Goal: Contribute content: Contribute content

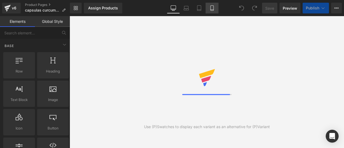
click at [211, 7] on icon at bounding box center [211, 7] width 5 height 5
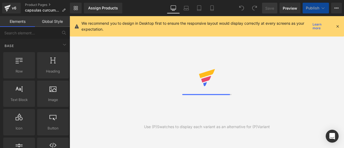
click at [338, 26] on icon at bounding box center [337, 26] width 5 height 5
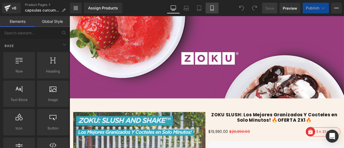
click at [211, 5] on icon at bounding box center [211, 7] width 5 height 5
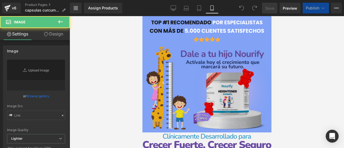
click at [205, 53] on img at bounding box center [206, 88] width 129 height 84
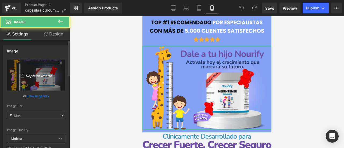
click at [30, 73] on icon "Replace Image" at bounding box center [36, 75] width 43 height 7
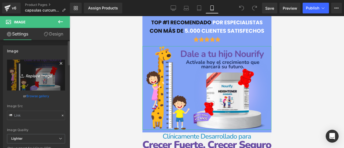
type input "C:\fakepath\3_4da10c34-e0c8-47ad-8d71-68e00305e7de.webp"
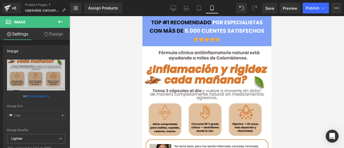
scroll to position [108, 0]
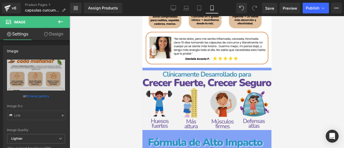
click at [210, 88] on img at bounding box center [206, 100] width 129 height 60
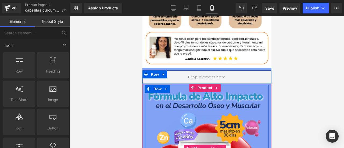
scroll to position [161, 0]
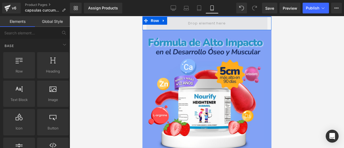
click at [189, 20] on span at bounding box center [206, 23] width 41 height 9
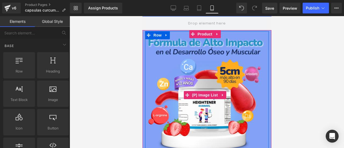
scroll to position [134, 0]
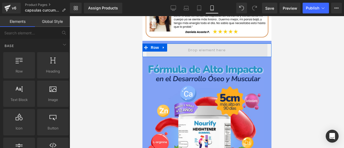
click at [194, 46] on span at bounding box center [206, 50] width 41 height 9
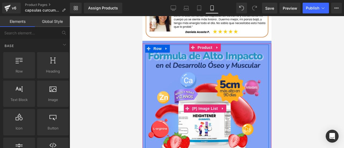
click at [204, 92] on img at bounding box center [205, 109] width 116 height 116
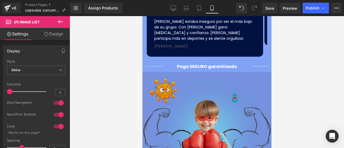
scroll to position [403, 0]
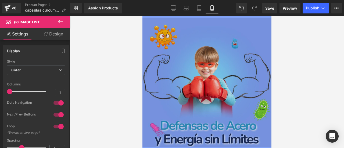
click at [204, 71] on div "Image" at bounding box center [206, 82] width 129 height 129
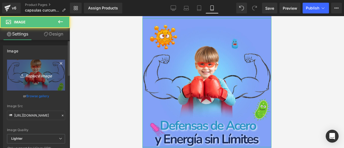
click at [45, 71] on link "Replace Image" at bounding box center [36, 75] width 58 height 31
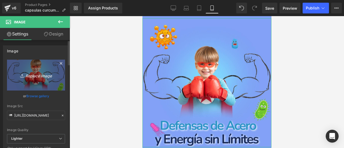
type input "C:\fakepath\5_05c65049-b2d3-40ff-b91e-f534d66f00dc.webp"
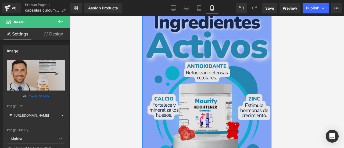
scroll to position [511, 0]
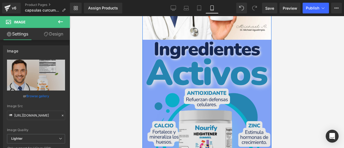
click at [195, 82] on img at bounding box center [206, 121] width 129 height 161
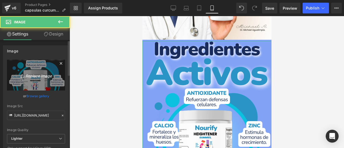
click at [40, 72] on icon "Replace Image" at bounding box center [36, 75] width 43 height 7
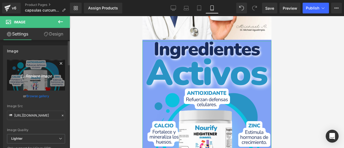
type input "C:\fakepath\12.webp"
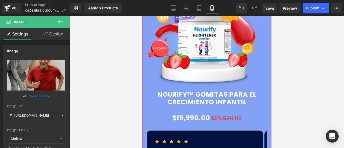
scroll to position [108, 0]
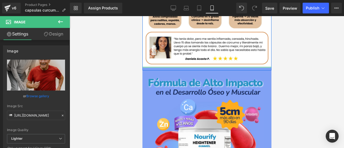
click at [202, 66] on div at bounding box center [206, 66] width 129 height 1
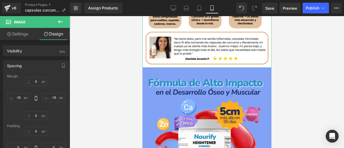
click at [16, 33] on link "Settings" at bounding box center [17, 34] width 35 height 12
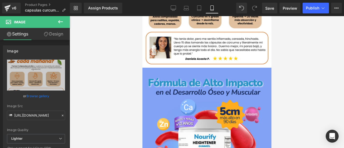
click at [31, 25] on span "Image" at bounding box center [32, 22] width 54 height 12
click at [54, 24] on button at bounding box center [60, 22] width 19 height 12
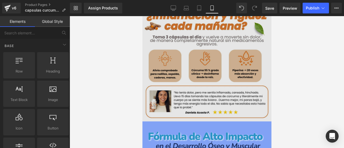
scroll to position [0, 0]
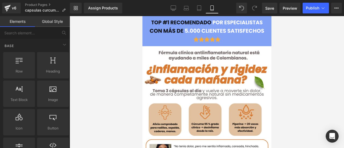
click at [291, 77] on div at bounding box center [207, 82] width 274 height 132
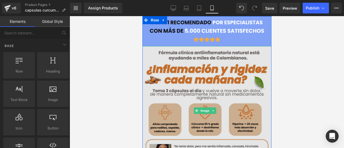
scroll to position [54, 0]
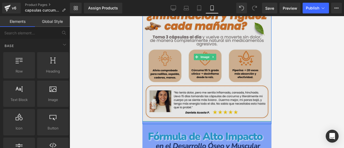
click at [199, 116] on img at bounding box center [206, 56] width 129 height 129
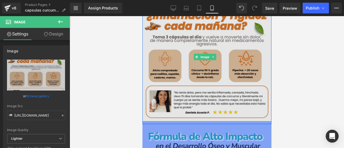
click at [188, 98] on img at bounding box center [206, 56] width 129 height 129
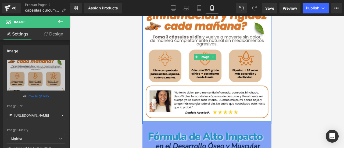
click at [192, 123] on div at bounding box center [206, 123] width 129 height 1
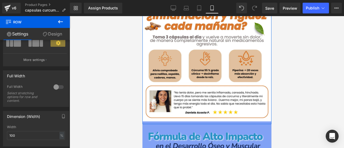
scroll to position [134, 0]
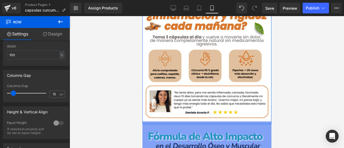
click at [43, 37] on link "Design" at bounding box center [52, 34] width 35 height 12
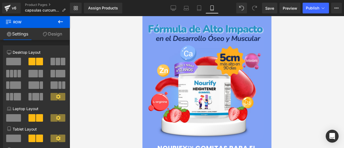
scroll to position [81, 0]
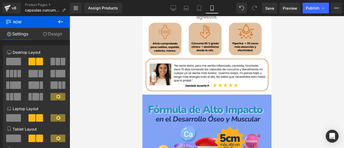
click at [319, 62] on div at bounding box center [207, 82] width 274 height 132
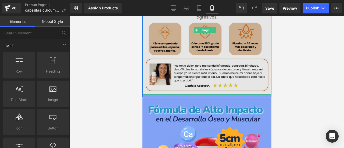
click at [186, 89] on img at bounding box center [206, 30] width 129 height 129
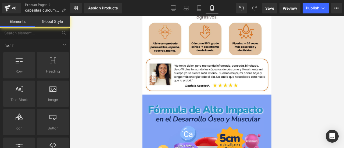
click at [93, 80] on div at bounding box center [207, 82] width 274 height 132
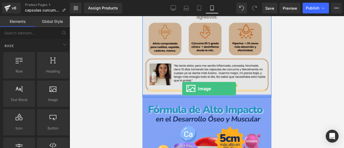
drag, startPoint x: 190, startPoint y: 108, endPoint x: 182, endPoint y: 89, distance: 20.6
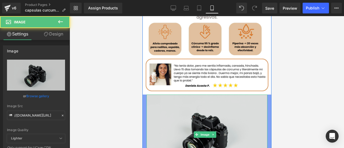
scroll to position [108, 0]
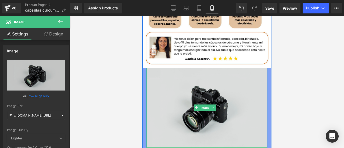
click at [201, 88] on img at bounding box center [206, 108] width 121 height 80
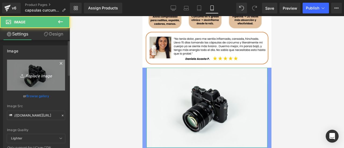
click at [21, 77] on icon at bounding box center [22, 75] width 5 height 5
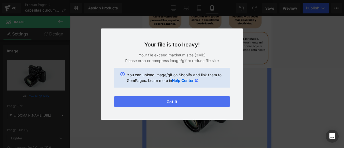
click at [198, 102] on button "Got it" at bounding box center [172, 101] width 116 height 11
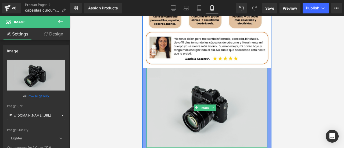
click at [190, 92] on img at bounding box center [206, 108] width 121 height 80
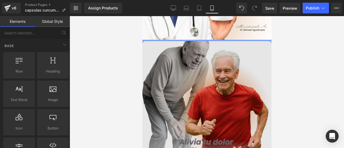
scroll to position [618, 0]
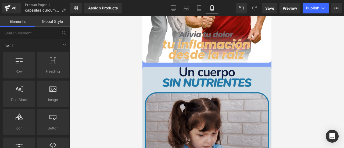
drag, startPoint x: 207, startPoint y: 82, endPoint x: 197, endPoint y: 82, distance: 9.7
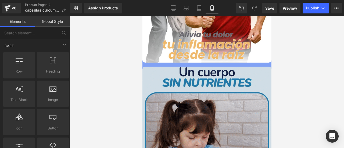
click at [207, 82] on img at bounding box center [206, 131] width 129 height 129
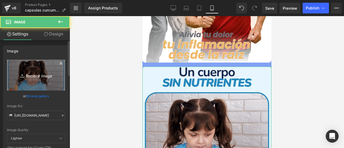
click at [31, 72] on icon "Replace Image" at bounding box center [36, 75] width 43 height 7
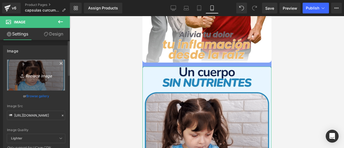
type input "C:\fakepath\6_6f33790a-877c-450f-94d8-0e8c5082f75a.webp"
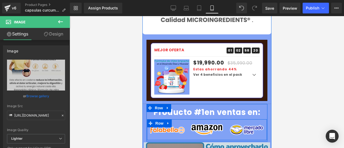
scroll to position [833, 0]
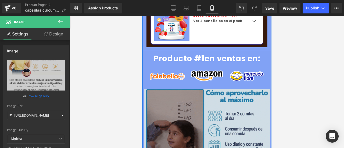
click at [188, 93] on img at bounding box center [207, 130] width 126 height 82
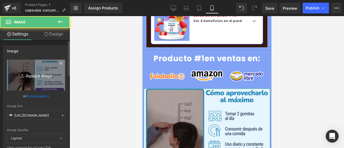
click at [10, 82] on link "Replace Image" at bounding box center [36, 75] width 58 height 31
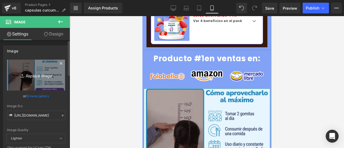
type input "C:\fakepath\1750483213-apple (13).webp"
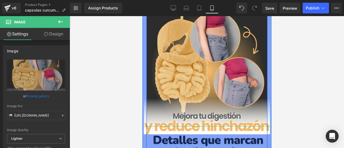
scroll to position [968, 0]
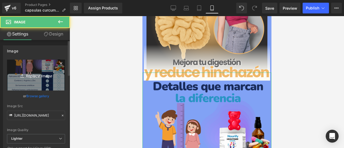
drag, startPoint x: 27, startPoint y: 77, endPoint x: 33, endPoint y: 78, distance: 5.9
click at [29, 77] on icon "Replace Image" at bounding box center [36, 75] width 43 height 7
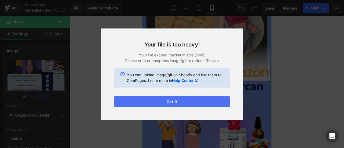
click at [174, 101] on button "Got it" at bounding box center [172, 101] width 116 height 11
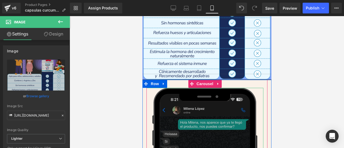
scroll to position [1048, 0]
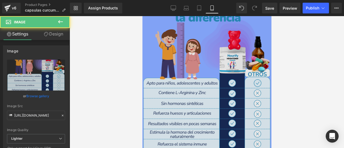
click at [194, 74] on img at bounding box center [206, 80] width 129 height 161
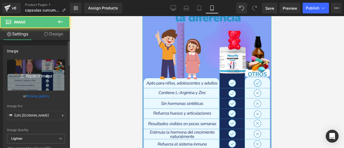
click at [25, 71] on link "Replace Image" at bounding box center [36, 75] width 58 height 31
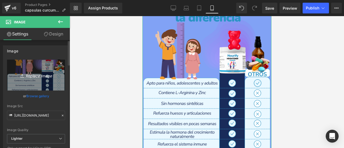
type input "C:\fakepath\Te_miras_al_espejo_y_sientes_que_tu_piel_ya_no_es_la_misma_2.webp"
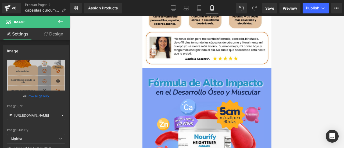
scroll to position [81, 0]
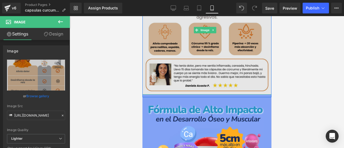
click at [200, 88] on img at bounding box center [206, 30] width 129 height 129
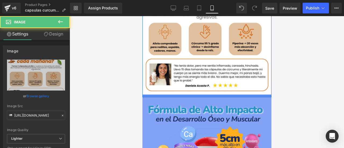
click at [198, 95] on div at bounding box center [206, 96] width 129 height 3
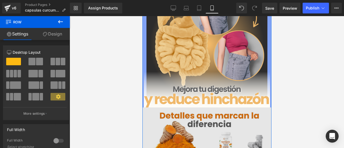
scroll to position [1021, 0]
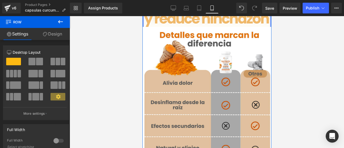
click at [47, 36] on link "Design" at bounding box center [52, 34] width 35 height 12
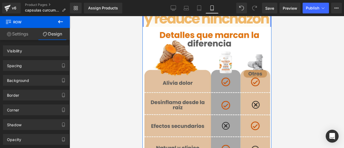
click at [20, 37] on link "Settings" at bounding box center [17, 34] width 35 height 12
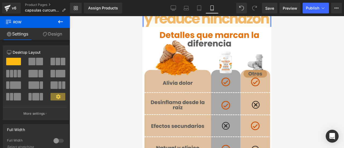
click at [97, 46] on div at bounding box center [207, 82] width 274 height 132
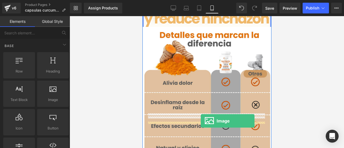
drag, startPoint x: 201, startPoint y: 112, endPoint x: 200, endPoint y: 121, distance: 8.9
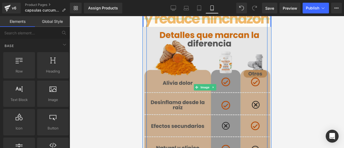
scroll to position [1129, 0]
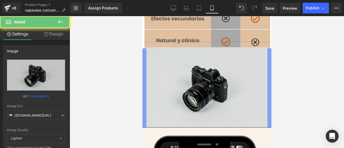
click at [200, 59] on img at bounding box center [206, 87] width 121 height 80
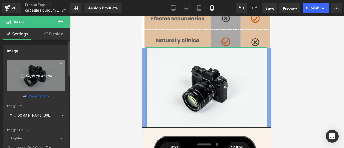
click at [34, 63] on link "Replace Image" at bounding box center [36, 75] width 58 height 31
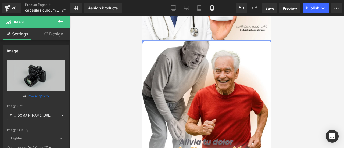
scroll to position [564, 0]
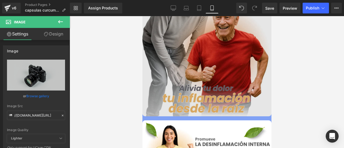
click at [216, 56] on img at bounding box center [206, 51] width 129 height 129
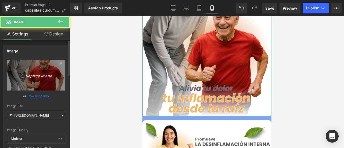
click at [39, 72] on icon "Replace Image" at bounding box center [36, 75] width 43 height 7
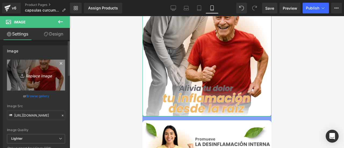
type input "C:\fakepath\8_2eadfc34-0a0c-4d7f-b40a-9f9c9da46c3c.webp"
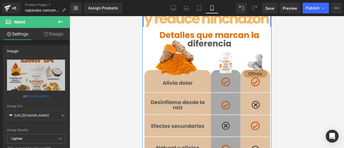
scroll to position [1129, 0]
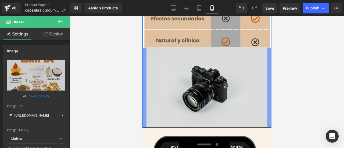
click at [212, 50] on div "Image" at bounding box center [206, 87] width 121 height 80
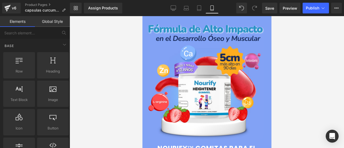
scroll to position [0, 0]
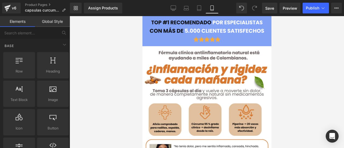
click at [148, 41] on div "Image" at bounding box center [206, 31] width 121 height 25
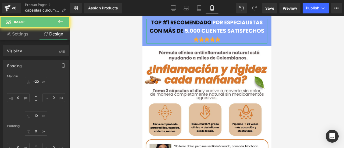
click at [22, 38] on link "Settings" at bounding box center [17, 34] width 35 height 12
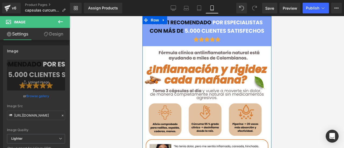
click at [144, 40] on div "Image Image" at bounding box center [206, 99] width 129 height 151
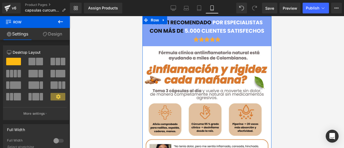
click at [50, 35] on link "Design" at bounding box center [52, 34] width 35 height 12
click at [0, 0] on div "Background" at bounding box center [0, 0] width 0 height 0
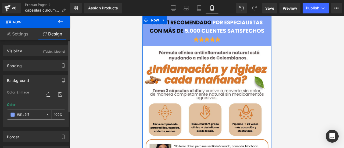
click at [34, 118] on div "#81a2f5" at bounding box center [26, 114] width 38 height 9
click at [34, 117] on input "#81a2f5" at bounding box center [30, 115] width 26 height 6
click at [33, 116] on input "#81a2f5" at bounding box center [30, 115] width 26 height 6
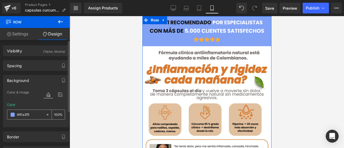
paste input "d8772d"
type input "#d8772d"
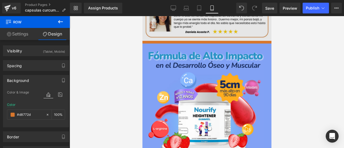
scroll to position [242, 0]
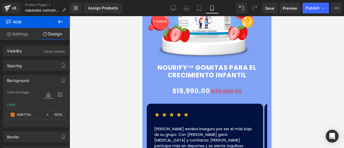
click at [145, 77] on div "Sale Off (P) Image ‹ › (P) Image List Nourify™ Gomitas para el crecimiento infa…" at bounding box center [207, 54] width 124 height 235
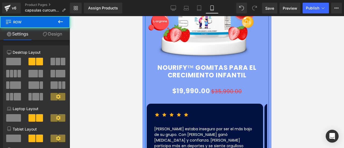
click at [44, 33] on icon at bounding box center [45, 34] width 4 height 4
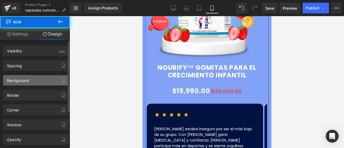
click at [29, 82] on div "Background" at bounding box center [18, 79] width 22 height 8
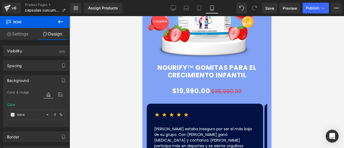
click at [200, 38] on img at bounding box center [205, 1] width 116 height 116
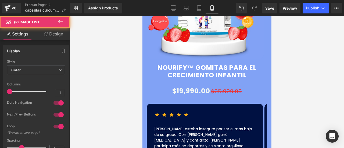
click at [60, 36] on link "Design" at bounding box center [53, 34] width 35 height 12
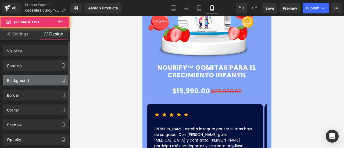
click at [28, 80] on div "Background" at bounding box center [18, 79] width 22 height 8
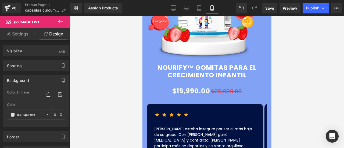
scroll to position [161, 0]
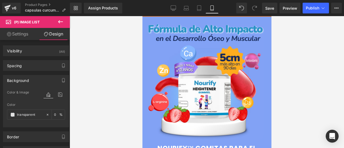
click at [198, 62] on img at bounding box center [205, 82] width 116 height 116
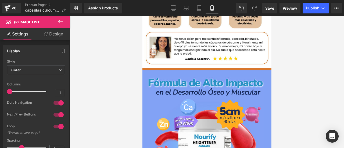
scroll to position [134, 0]
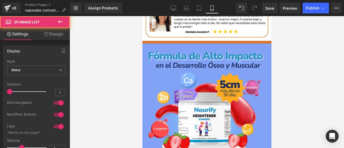
click at [203, 113] on img at bounding box center [205, 109] width 116 height 116
click at [201, 44] on span "Product" at bounding box center [204, 48] width 17 height 8
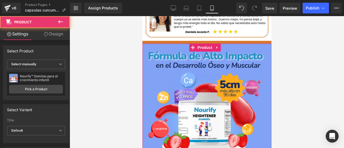
click at [51, 37] on link "Design" at bounding box center [53, 34] width 35 height 12
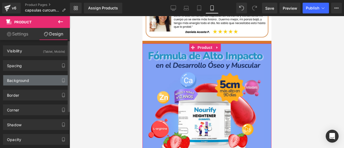
click at [26, 80] on div "Background" at bounding box center [18, 79] width 22 height 8
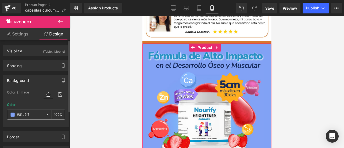
click at [32, 116] on input "text" at bounding box center [30, 115] width 26 height 6
paste input "d8772d"
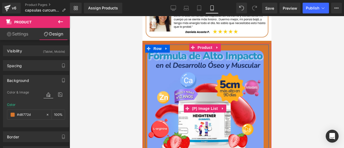
scroll to position [161, 0]
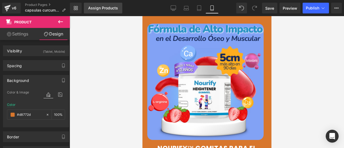
type input "#d8772d"
click at [109, 11] on link "Assign Products" at bounding box center [103, 8] width 38 height 11
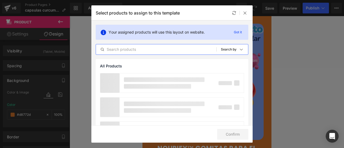
click at [142, 49] on input "text" at bounding box center [156, 49] width 120 height 6
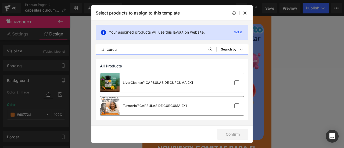
type input "curcu"
click at [153, 110] on div "Turmeric™ CAPSULAS DE CURCUMA 2X1" at bounding box center [143, 105] width 87 height 19
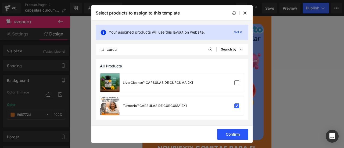
click at [230, 133] on button "Confirm" at bounding box center [232, 134] width 31 height 11
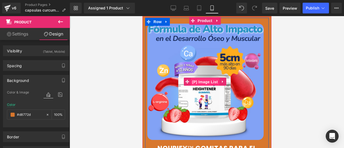
click at [209, 79] on span "(P) Image List" at bounding box center [205, 82] width 28 height 8
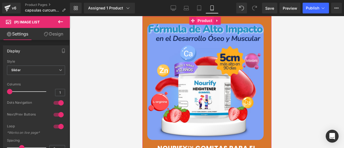
click at [205, 17] on span "Product" at bounding box center [204, 21] width 17 height 8
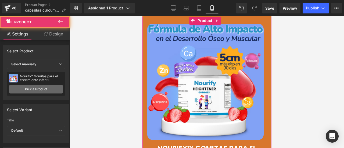
click at [33, 85] on link "Pick a Product" at bounding box center [36, 89] width 54 height 9
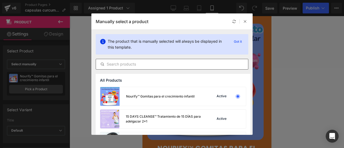
click at [141, 68] on div at bounding box center [172, 64] width 153 height 11
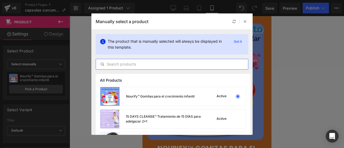
click at [138, 66] on input "text" at bounding box center [172, 64] width 152 height 6
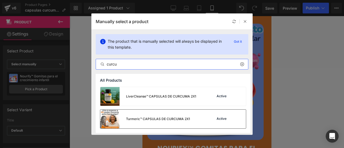
type input "curcu"
click at [167, 119] on div "Turmeric™ CAPSULAS DE CURCUMA 2X1" at bounding box center [158, 119] width 64 height 5
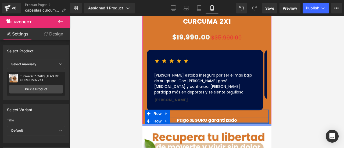
scroll to position [376, 0]
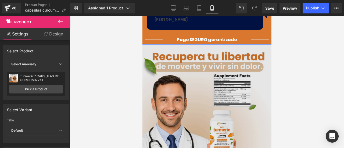
click at [210, 84] on img at bounding box center [206, 109] width 129 height 129
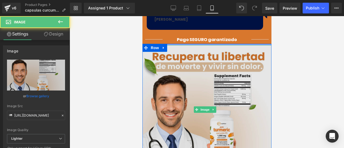
scroll to position [484, 0]
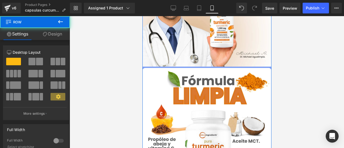
click at [51, 37] on link "Design" at bounding box center [52, 34] width 35 height 12
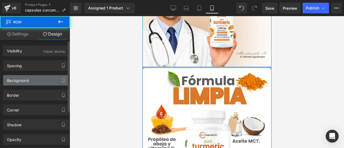
click at [23, 78] on div "Background" at bounding box center [18, 79] width 22 height 8
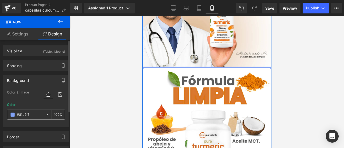
click at [33, 114] on input "text" at bounding box center [30, 115] width 26 height 6
paste input "d8772d"
type input "#d8772d"
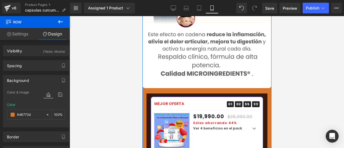
scroll to position [779, 0]
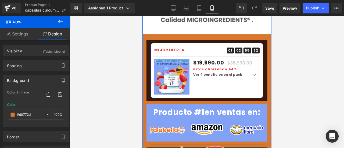
click at [170, 59] on img at bounding box center [171, 76] width 35 height 35
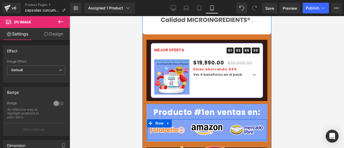
click at [161, 119] on div "Image Image Image Row" at bounding box center [207, 129] width 120 height 21
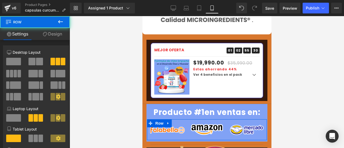
click at [52, 35] on link "Design" at bounding box center [52, 34] width 35 height 12
click at [0, 0] on div "Background" at bounding box center [0, 0] width 0 height 0
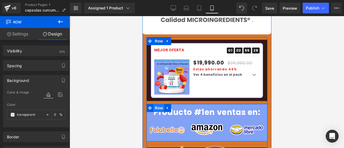
click at [160, 104] on span "Row" at bounding box center [158, 108] width 11 height 8
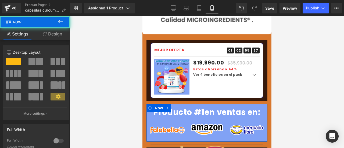
click at [56, 35] on link "Design" at bounding box center [52, 34] width 35 height 12
click at [0, 0] on div "Background" at bounding box center [0, 0] width 0 height 0
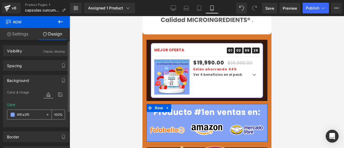
click at [35, 112] on input "#81a2f5" at bounding box center [30, 115] width 26 height 6
paste input "d8772d"
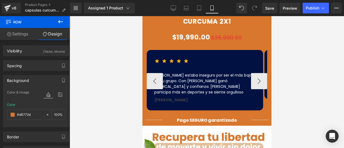
scroll to position [269, 0]
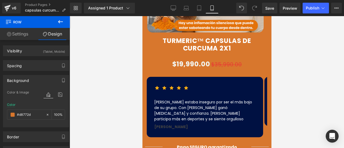
type input "#d8772d"
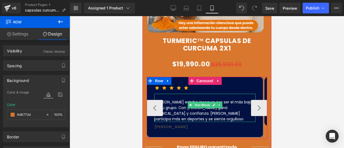
click at [185, 108] on p "[PERSON_NAME] estaba inseguro por ser el más bajo de su grupo. Con [PERSON_NAME…" at bounding box center [204, 110] width 101 height 23
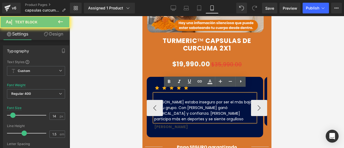
click at [185, 108] on p "[PERSON_NAME] estaba inseguro por ser el más bajo de su grupo. Con [PERSON_NAME…" at bounding box center [204, 110] width 101 height 23
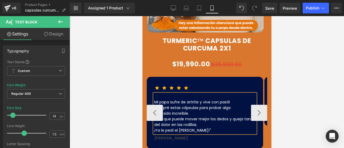
drag, startPoint x: 219, startPoint y: 98, endPoint x: 215, endPoint y: 95, distance: 4.9
click at [219, 99] on p "Mi papa sufre de artritis y vive con pastil" at bounding box center [204, 102] width 101 height 6
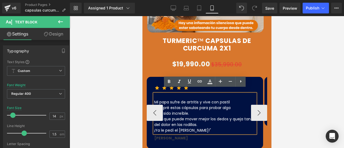
click at [210, 121] on p "Dice que puede mover mejor los dedos y queja tanto del dolor en las rodillas." at bounding box center [204, 121] width 101 height 11
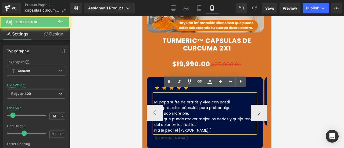
click at [210, 121] on p "Dice que puede mover mejor los dedos y queja tanto del dolor en las rodillas." at bounding box center [204, 121] width 101 height 11
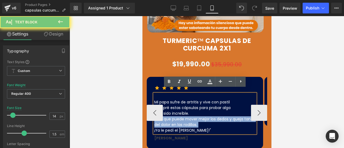
click at [210, 121] on p "Dice que puede mover mejor los dedos y queja tanto del dolor en las rodillas." at bounding box center [204, 121] width 101 height 11
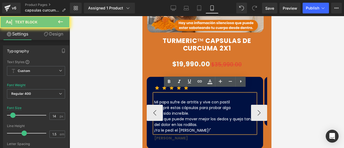
click at [214, 128] on p "¡Ya le pedí el [PERSON_NAME]!"" at bounding box center [204, 131] width 101 height 6
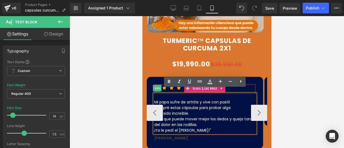
drag, startPoint x: 213, startPoint y: 126, endPoint x: 156, endPoint y: 84, distance: 70.5
click at [156, 84] on div "Icon Icon Icon Icon Icon Icon List Hoz Mi papa sufre de artritis y vive con pas…" at bounding box center [204, 112] width 101 height 57
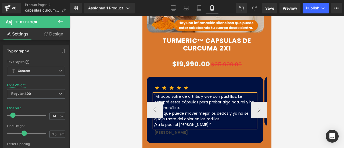
click at [224, 122] on p "¡Ya le pedí el [PERSON_NAME]!"" at bounding box center [204, 125] width 101 height 6
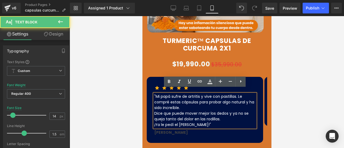
click at [296, 84] on div at bounding box center [207, 82] width 274 height 132
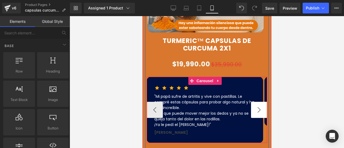
click at [254, 102] on button "›" at bounding box center [259, 110] width 16 height 16
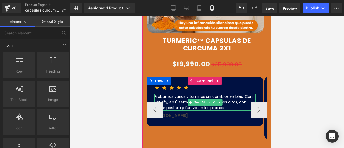
click at [199, 103] on p "Probamos varias vitaminas sin cambios visibles. Con Nourify, en 6 semanas se le…" at bounding box center [204, 102] width 101 height 17
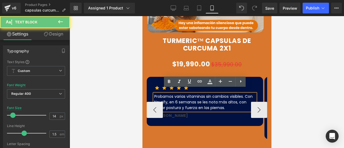
click at [187, 103] on p "Probamos varias vitaminas sin cambios visibles. Con Nourify, en 6 semanas se le…" at bounding box center [204, 102] width 101 height 17
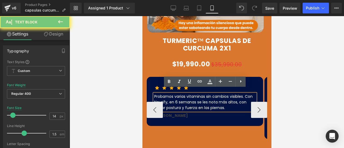
click at [187, 103] on p "Probamos varias vitaminas sin cambios visibles. Con Nourify, en 6 semanas se le…" at bounding box center [204, 102] width 101 height 17
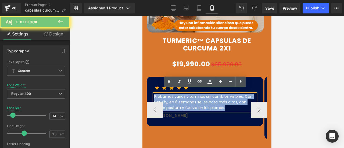
click at [187, 103] on p "Probamos varias vitaminas sin cambios visibles. Con Nourify, en 6 semanas se le…" at bounding box center [204, 102] width 101 height 17
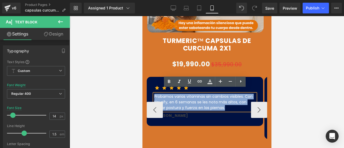
paste div
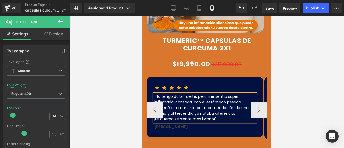
scroll to position [323, 0]
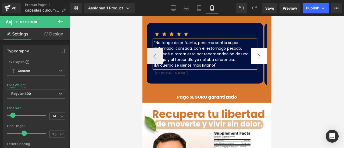
click at [251, 51] on button "›" at bounding box center [259, 56] width 16 height 16
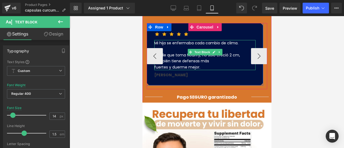
click at [219, 58] on p "Desde que toma Nourify, no solo creció 2 cm, también tiene defensas más fuertes…" at bounding box center [204, 61] width 101 height 18
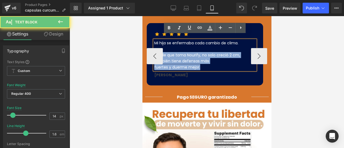
click at [219, 58] on p "Desde que toma Nourify, no solo creció 2 cm, también tiene defensas más fuertes…" at bounding box center [204, 61] width 101 height 18
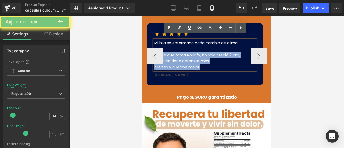
click at [219, 57] on p "Desde que toma Nourify, no solo creció 2 cm, también tiene defensas más fuertes…" at bounding box center [204, 61] width 101 height 18
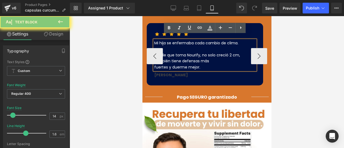
click at [219, 57] on p "Desde que toma Nourify, no solo creció 2 cm, también tiene defensas más fuertes…" at bounding box center [204, 61] width 101 height 18
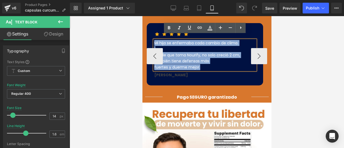
drag, startPoint x: 224, startPoint y: 56, endPoint x: 152, endPoint y: 33, distance: 75.4
click at [152, 33] on div "Icon Icon Icon Icon Icon Icon List Hoz Mi hija se enfermaba cada cambio de clim…" at bounding box center [204, 54] width 116 height 62
paste div
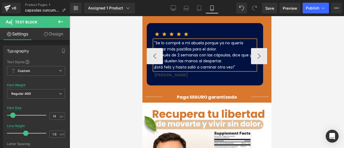
scroll to position [296, 0]
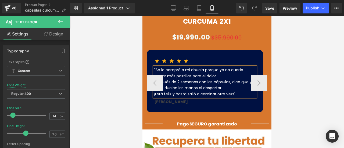
click at [205, 50] on div "Icon Icon Icon Icon Icon Icon List Hoz "Se lo compré a mi abuela porque ya no q…" at bounding box center [204, 81] width 116 height 62
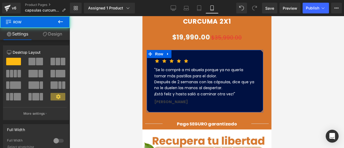
click at [55, 37] on link "Design" at bounding box center [52, 34] width 35 height 12
click at [0, 0] on div "Background" at bounding box center [0, 0] width 0 height 0
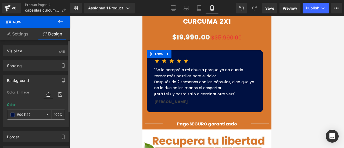
click at [31, 113] on input "text" at bounding box center [30, 115] width 26 height 6
click at [16, 114] on div at bounding box center [26, 114] width 38 height 9
click at [14, 115] on span at bounding box center [12, 115] width 4 height 4
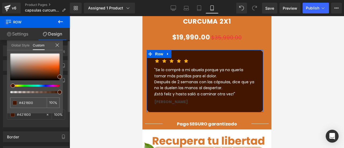
drag, startPoint x: 40, startPoint y: 85, endPoint x: 10, endPoint y: 86, distance: 30.1
click at [10, 86] on div at bounding box center [32, 86] width 49 height 2
drag, startPoint x: 38, startPoint y: 101, endPoint x: 10, endPoint y: 102, distance: 27.4
click at [10, 102] on div "#001142" at bounding box center [28, 103] width 37 height 10
type input "#421600"
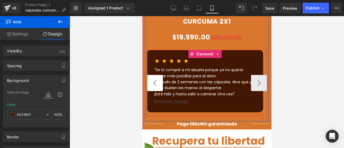
click at [148, 75] on button "‹" at bounding box center [154, 83] width 16 height 16
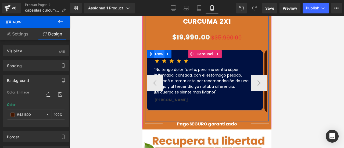
click at [160, 50] on span "Row" at bounding box center [158, 54] width 11 height 8
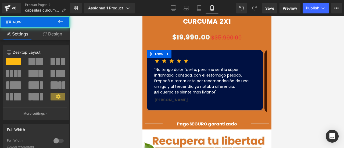
click at [53, 41] on div "Column Size Customizer 12 Desktop Layout Laptop Layout Tablet Layout Mobile Lay…" at bounding box center [36, 80] width 72 height 79
click at [53, 38] on link "Design" at bounding box center [52, 34] width 35 height 12
click at [0, 0] on div "Background" at bounding box center [0, 0] width 0 height 0
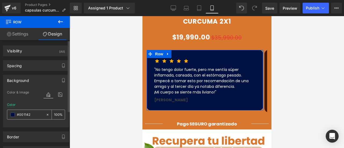
click at [24, 114] on input "text" at bounding box center [30, 115] width 26 height 6
paste input "421600"
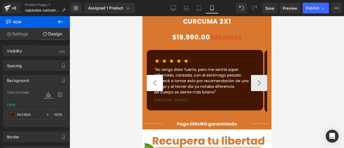
type input "#421600"
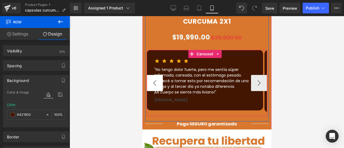
click at [150, 81] on button "‹" at bounding box center [154, 83] width 16 height 16
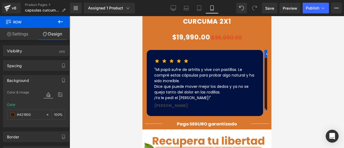
click at [51, 35] on link "Design" at bounding box center [52, 34] width 35 height 12
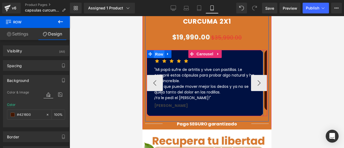
drag, startPoint x: 159, startPoint y: 49, endPoint x: 222, endPoint y: 61, distance: 63.6
click at [159, 50] on span "Row" at bounding box center [158, 54] width 11 height 8
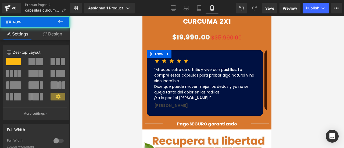
click at [54, 32] on link "Design" at bounding box center [52, 34] width 35 height 12
click at [0, 0] on div "Border" at bounding box center [0, 0] width 0 height 0
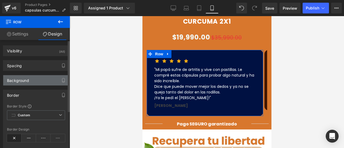
click at [24, 79] on div "Background" at bounding box center [18, 79] width 22 height 8
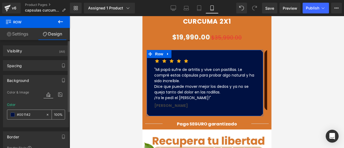
click at [31, 118] on div at bounding box center [26, 114] width 38 height 9
click at [31, 116] on input "text" at bounding box center [30, 115] width 26 height 6
paste input "421600"
type input "#421600"
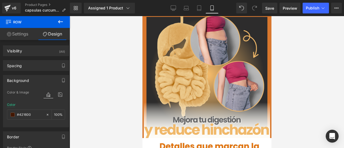
scroll to position [806, 0]
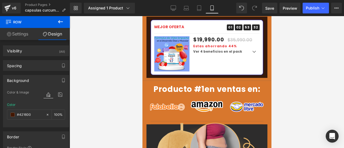
click at [171, 36] on div "Sale Off (P) Image" at bounding box center [171, 53] width 35 height 35
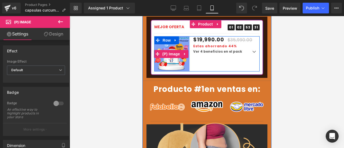
scroll to position [753, 0]
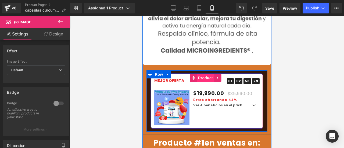
click at [204, 74] on span "Product" at bounding box center [204, 78] width 17 height 8
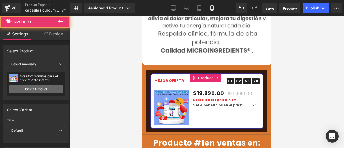
click at [45, 91] on link "Pick a Product" at bounding box center [36, 89] width 54 height 9
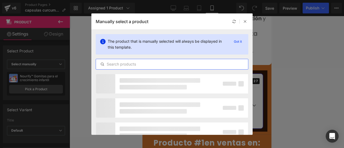
click at [142, 64] on input "text" at bounding box center [172, 64] width 152 height 6
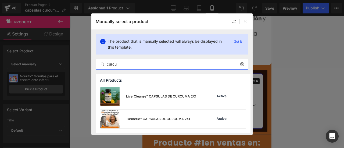
type input "curcu"
click at [165, 126] on div "Rendering Content" at bounding box center [172, 127] width 33 height 6
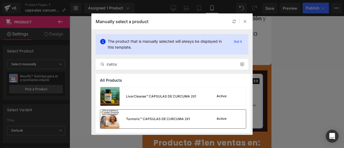
drag, startPoint x: 165, startPoint y: 122, endPoint x: 80, endPoint y: 98, distance: 88.7
click at [165, 122] on div "Turmeric™ CAPSULAS DE CURCUMA 2X1" at bounding box center [145, 119] width 90 height 19
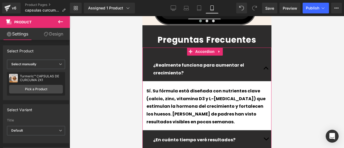
scroll to position [1344, 0]
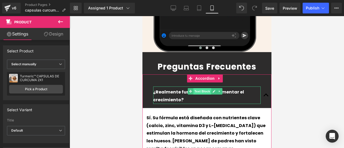
click at [209, 88] on span "Text Block" at bounding box center [202, 91] width 18 height 6
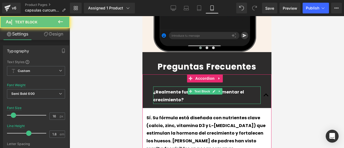
click at [231, 88] on p "¿Realmente funciona para aumentar el crecimiento?" at bounding box center [207, 96] width 108 height 16
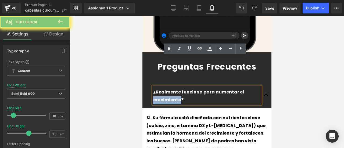
click at [231, 88] on p "¿Realmente funciona para aumentar el crecimiento?" at bounding box center [207, 96] width 108 height 16
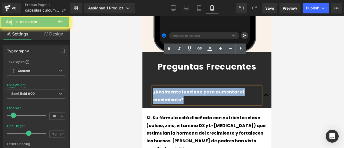
click at [231, 88] on p "¿Realmente funciona para aumentar el crecimiento?" at bounding box center [207, 96] width 108 height 16
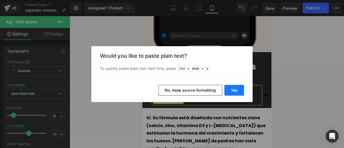
click at [234, 89] on button "Yes" at bounding box center [234, 90] width 20 height 11
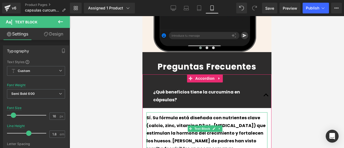
click at [225, 114] on p "Sí. Su fórmula está diseñada con nutrientes clave (calcio, zinc, vitamina D3 y …" at bounding box center [206, 133] width 121 height 39
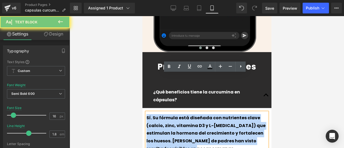
click at [225, 114] on p "Sí. Su fórmula está diseñada con nutrientes clave (calcio, zinc, vitamina D3 y …" at bounding box center [206, 133] width 121 height 39
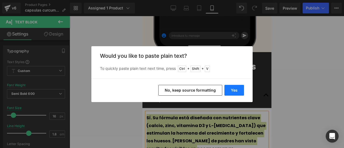
click at [240, 94] on button "Yes" at bounding box center [234, 90] width 20 height 11
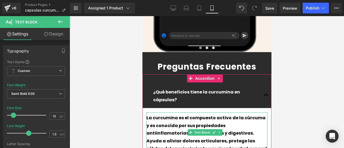
scroll to position [1398, 0]
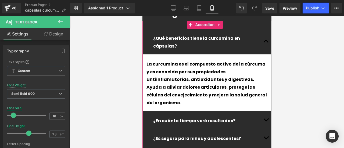
click at [261, 111] on button "button" at bounding box center [265, 120] width 11 height 18
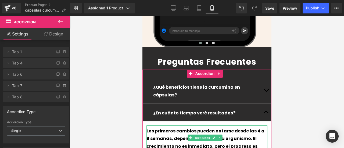
scroll to position [1376, 0]
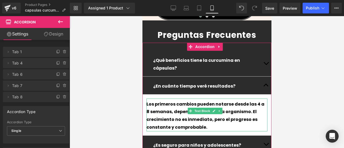
click at [236, 101] on div "Los primeros cambios pueden notarse desde las 4 a 8 semanas, dependiendo de cad…" at bounding box center [206, 116] width 121 height 31
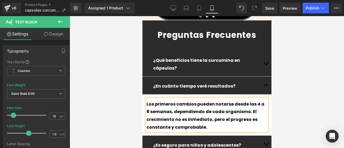
click at [235, 101] on div "Los primeros cambios pueden notarse desde las 4 a 8 semanas, dependiendo de cad…" at bounding box center [206, 116] width 121 height 31
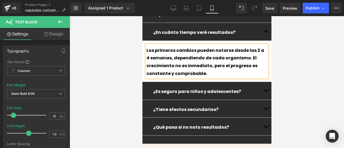
click at [261, 82] on button "button" at bounding box center [265, 91] width 11 height 18
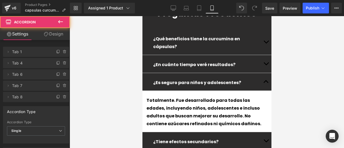
scroll to position [1396, 0]
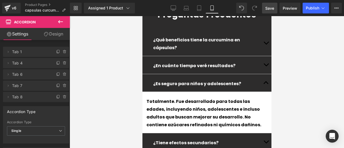
click at [270, 10] on span "Save" at bounding box center [269, 8] width 9 height 6
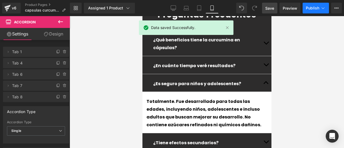
click at [309, 5] on button "Publish" at bounding box center [316, 8] width 26 height 11
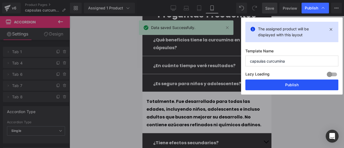
click at [287, 84] on button "Publish" at bounding box center [291, 85] width 93 height 11
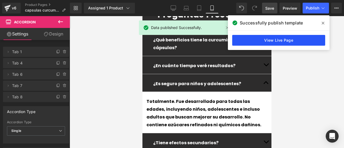
click at [278, 43] on link "View Live Page" at bounding box center [278, 40] width 93 height 11
